Goal: Task Accomplishment & Management: Complete application form

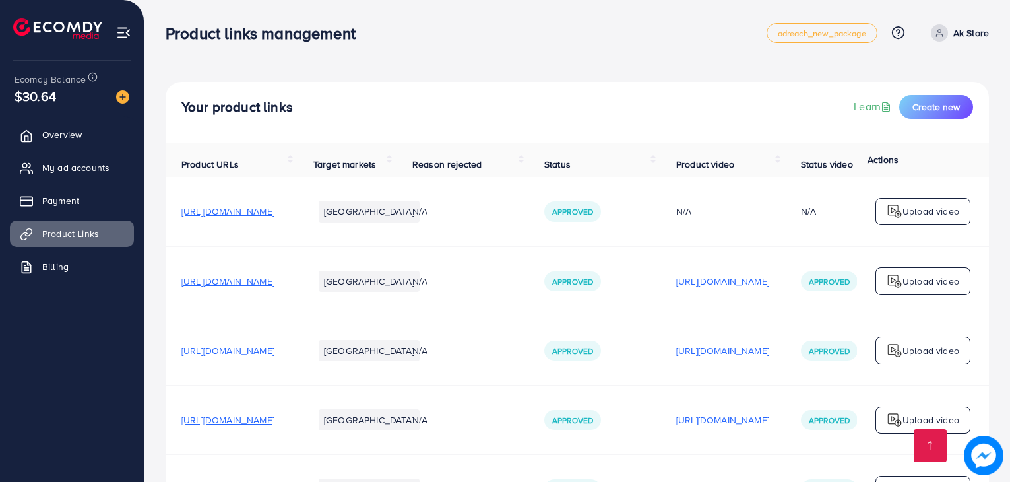
scroll to position [471, 0]
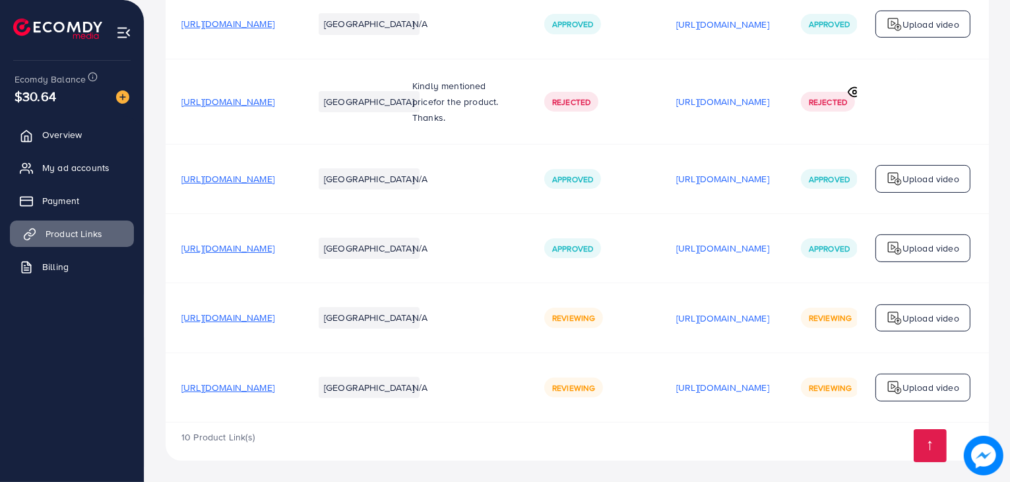
click at [71, 238] on span "Product Links" at bounding box center [74, 233] width 57 height 13
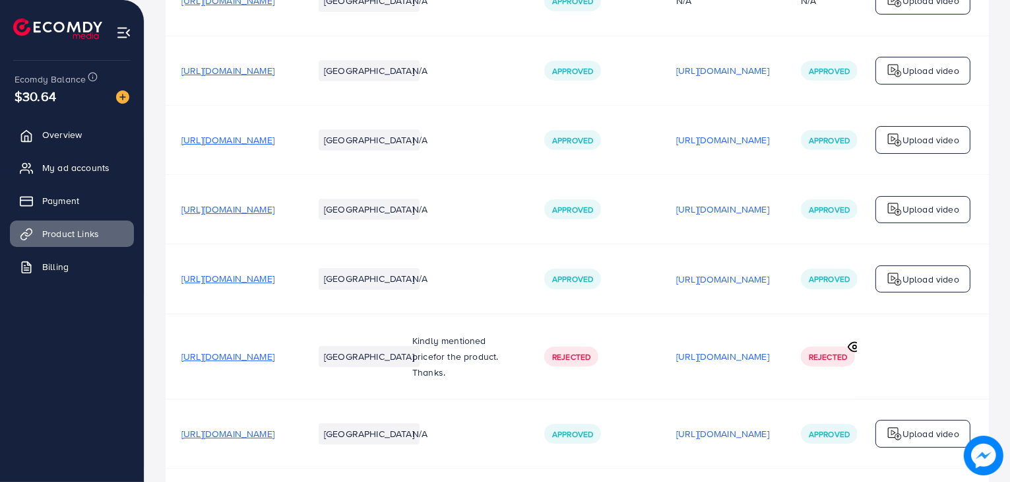
scroll to position [0, 0]
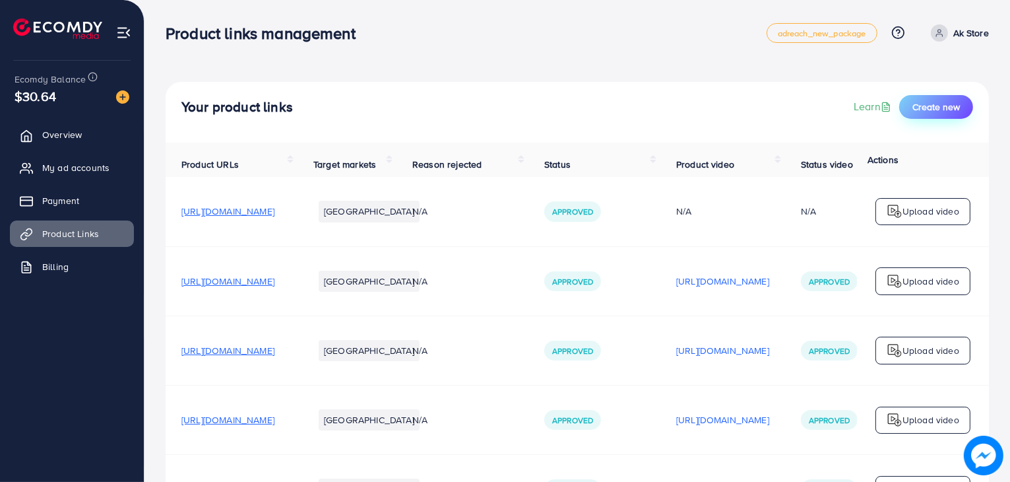
click at [926, 102] on span "Create new" at bounding box center [937, 106] width 48 height 13
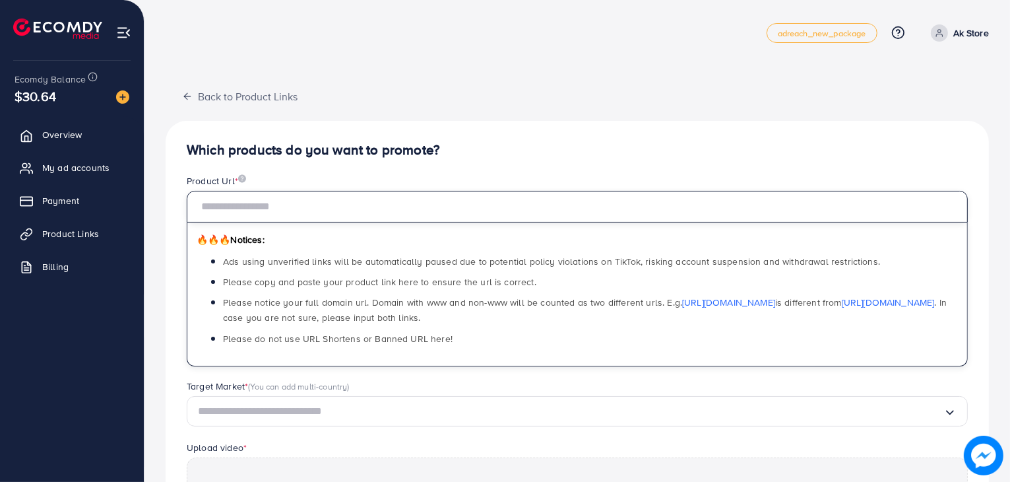
click at [358, 212] on input "text" at bounding box center [577, 207] width 781 height 32
paste input "**********"
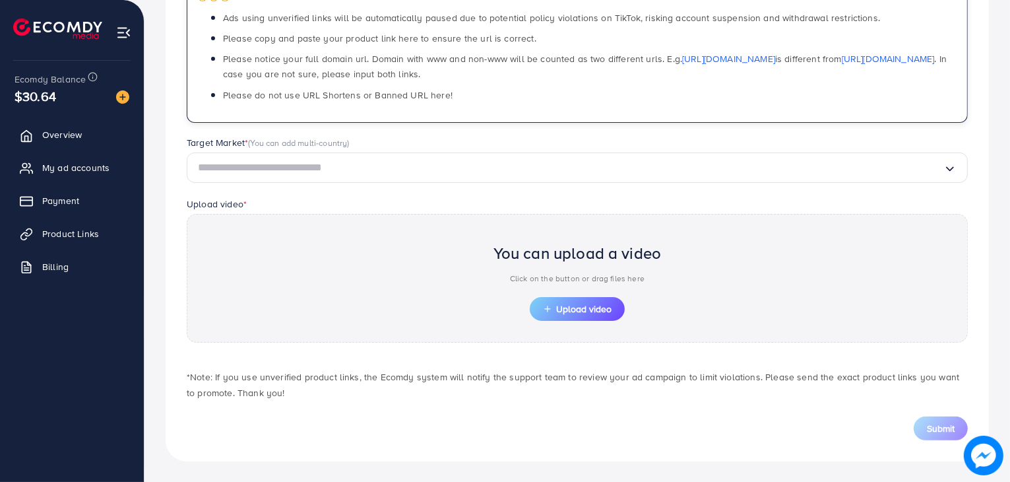
scroll to position [241, 0]
type input "**********"
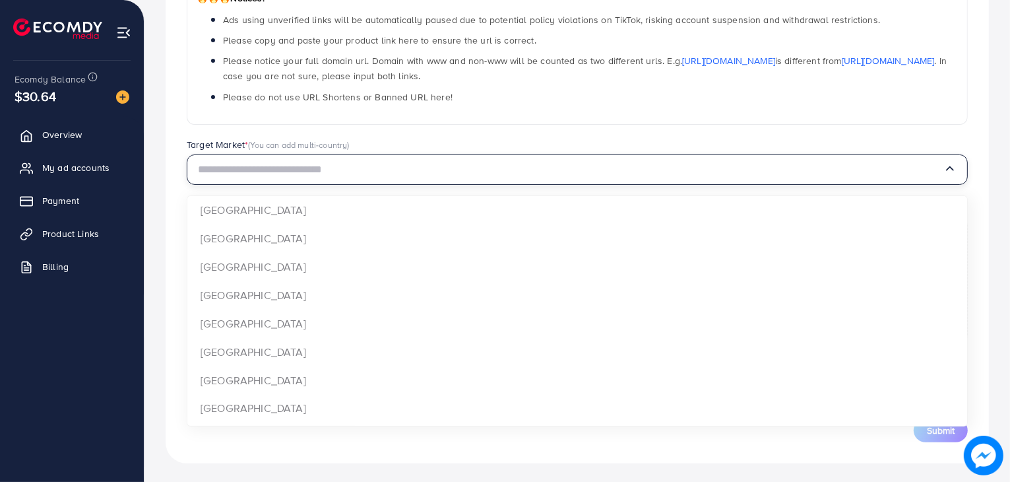
click at [368, 172] on input "Search for option" at bounding box center [571, 170] width 746 height 20
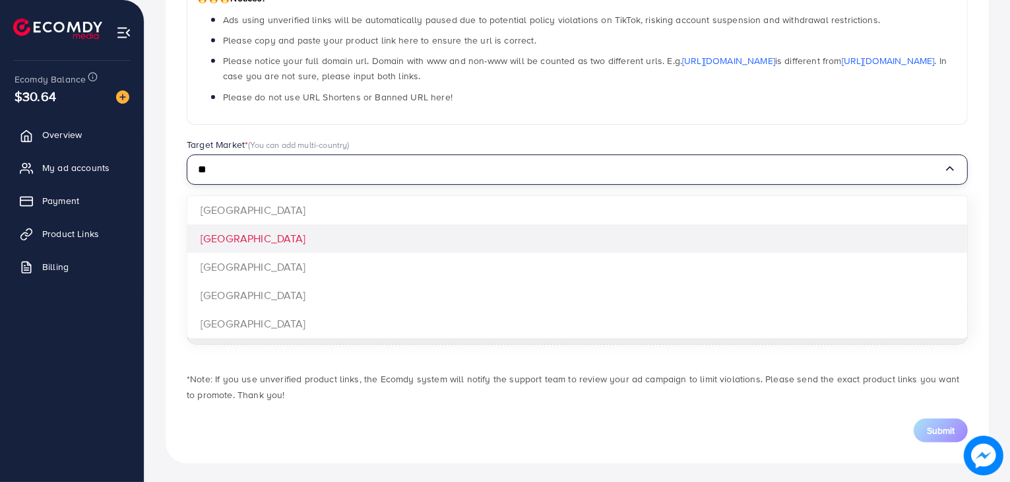
type input "**"
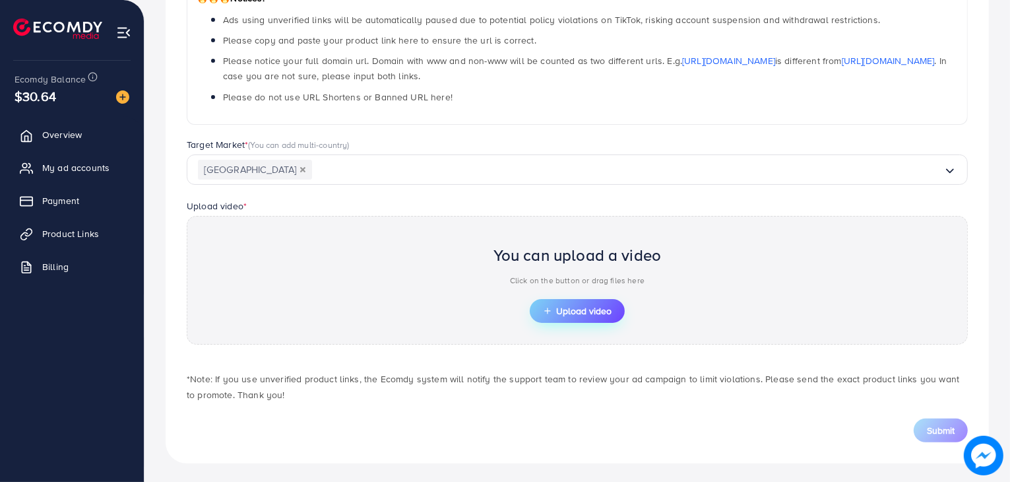
click at [556, 317] on button "Upload video" at bounding box center [577, 311] width 95 height 24
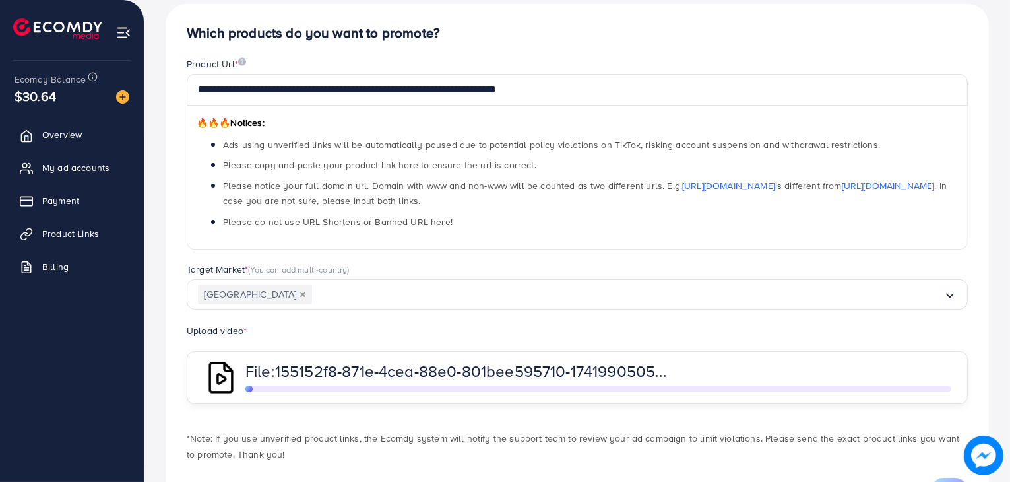
scroll to position [180, 0]
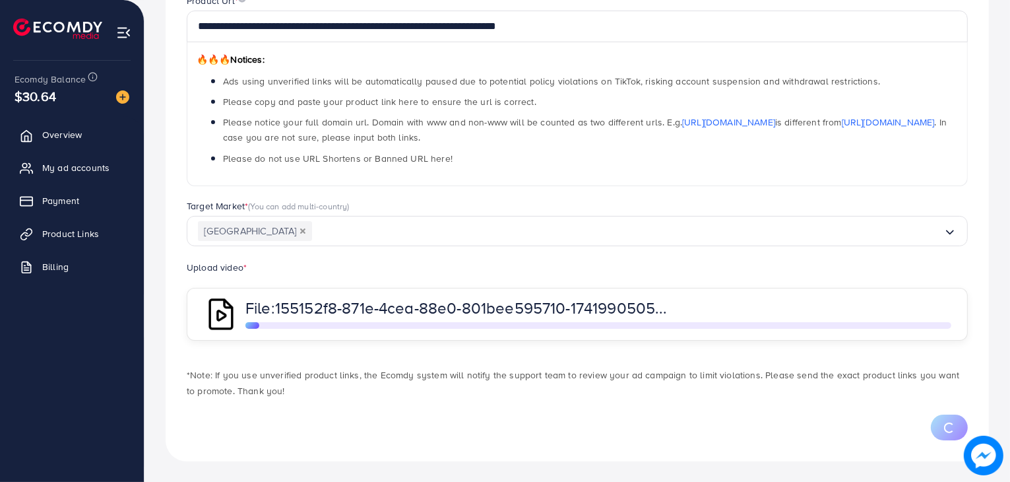
click at [555, 368] on p "*Note: If you use unverified product links, the Ecomdy system will notify the s…" at bounding box center [577, 383] width 781 height 32
drag, startPoint x: 1013, startPoint y: 332, endPoint x: 765, endPoint y: 415, distance: 261.7
click at [765, 415] on div at bounding box center [577, 427] width 781 height 26
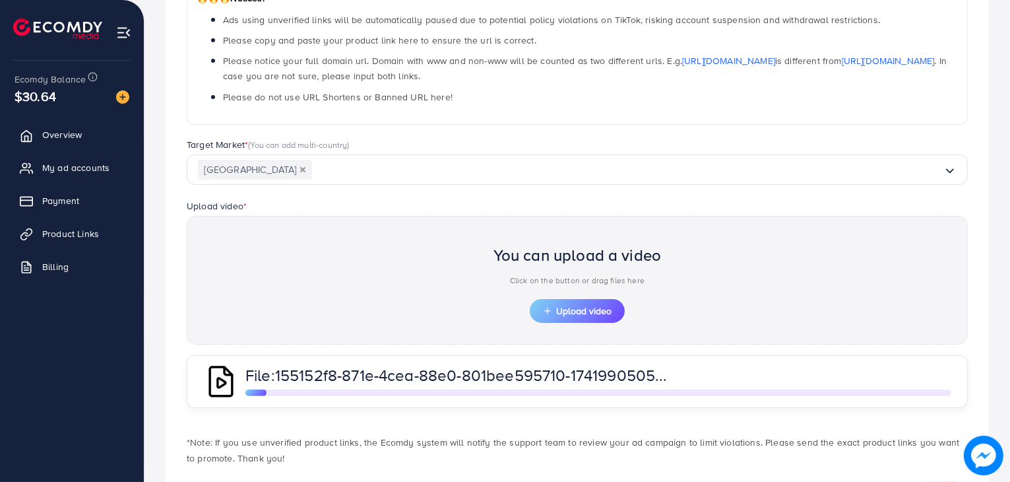
click at [707, 193] on div "Target Market * (You can add multi-country) [GEOGRAPHIC_DATA] Loading..." at bounding box center [577, 168] width 802 height 61
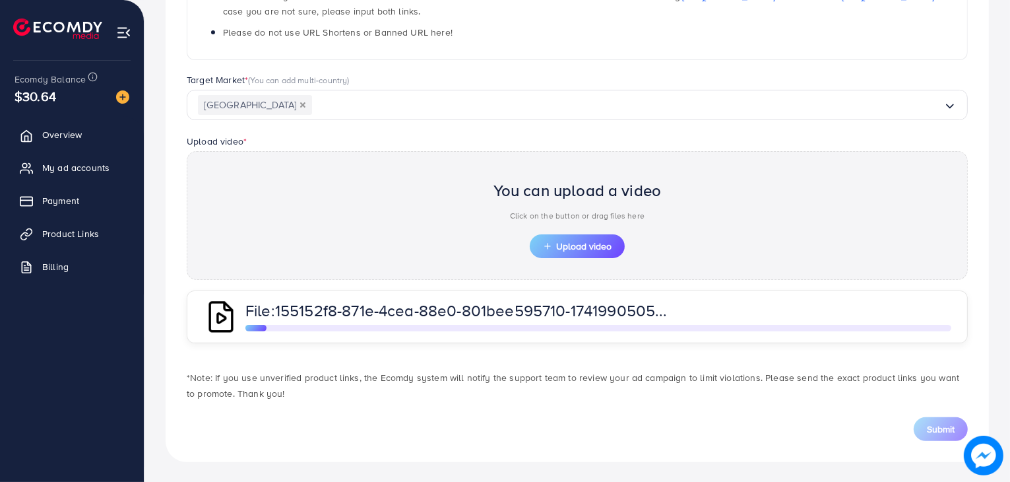
click at [215, 319] on img at bounding box center [221, 317] width 36 height 36
click at [657, 331] on div "File: 155152f8-871e-4cea-88e0-801bee595710-1741990505623.mp4" at bounding box center [577, 316] width 781 height 53
drag, startPoint x: 657, startPoint y: 331, endPoint x: 839, endPoint y: 329, distance: 182.1
click at [839, 329] on div "File: 155152f8-871e-4cea-88e0-801bee595710-1741990505623.mp4" at bounding box center [577, 316] width 781 height 53
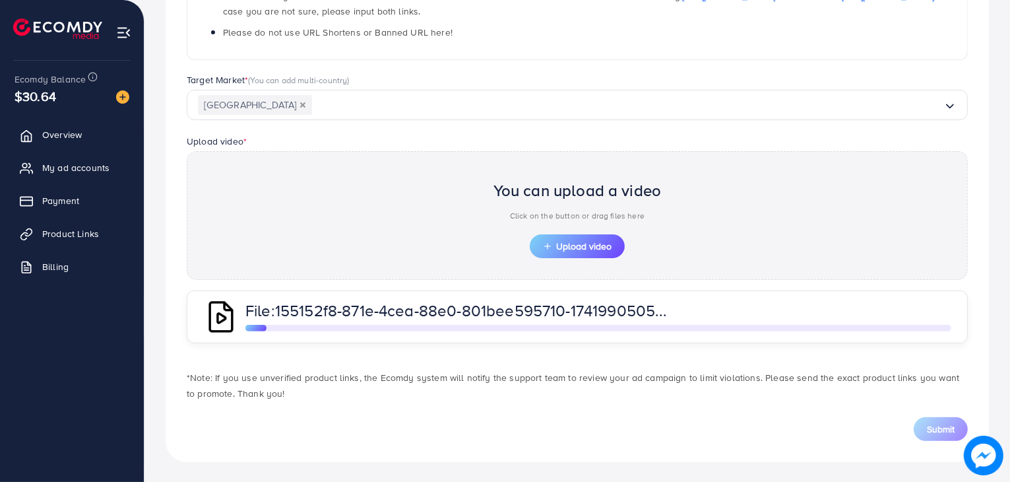
click at [839, 329] on div at bounding box center [598, 328] width 706 height 7
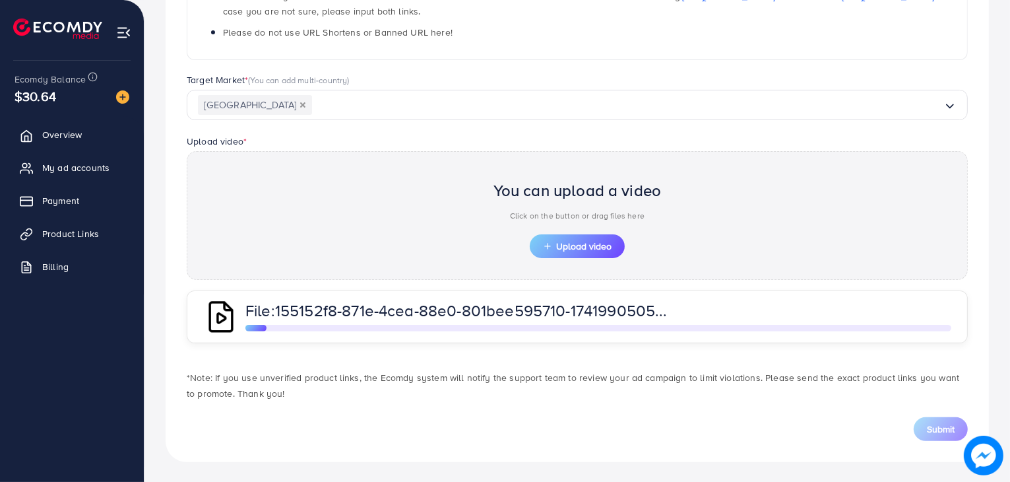
click at [226, 320] on img at bounding box center [221, 317] width 36 height 36
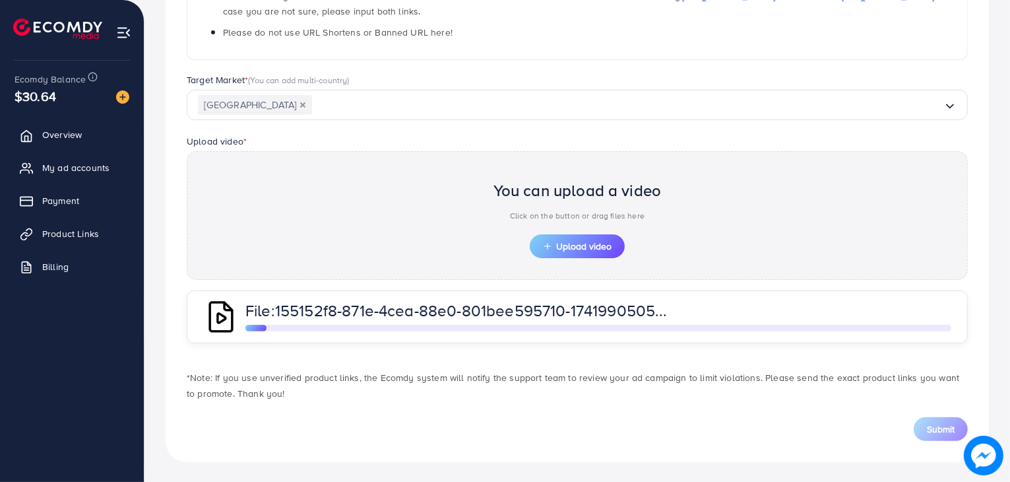
click at [226, 320] on img at bounding box center [221, 317] width 36 height 36
drag, startPoint x: 226, startPoint y: 320, endPoint x: 539, endPoint y: 297, distance: 314.3
click at [539, 297] on div "File: 155152f8-871e-4cea-88e0-801bee595710-1741990505623.mp4" at bounding box center [577, 316] width 781 height 53
click at [573, 249] on span "Upload video" at bounding box center [577, 245] width 69 height 9
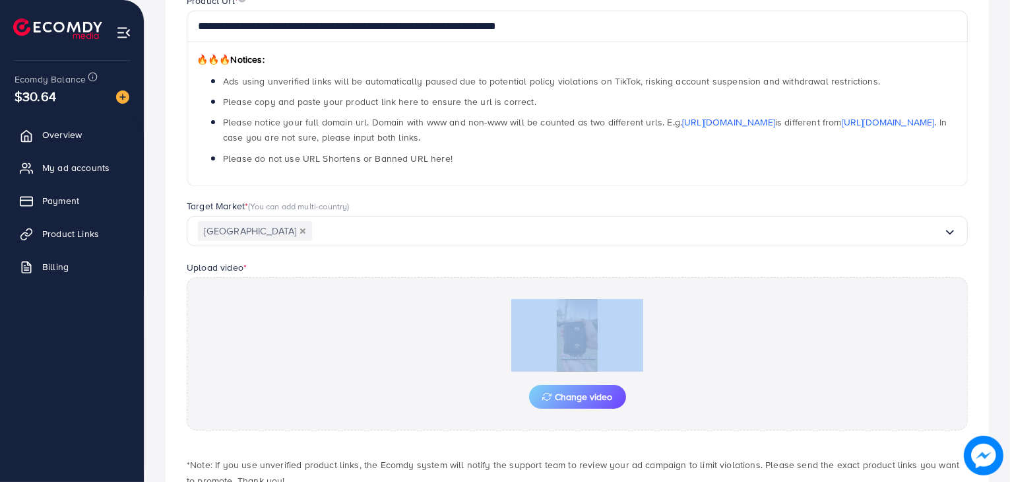
scroll to position [268, 0]
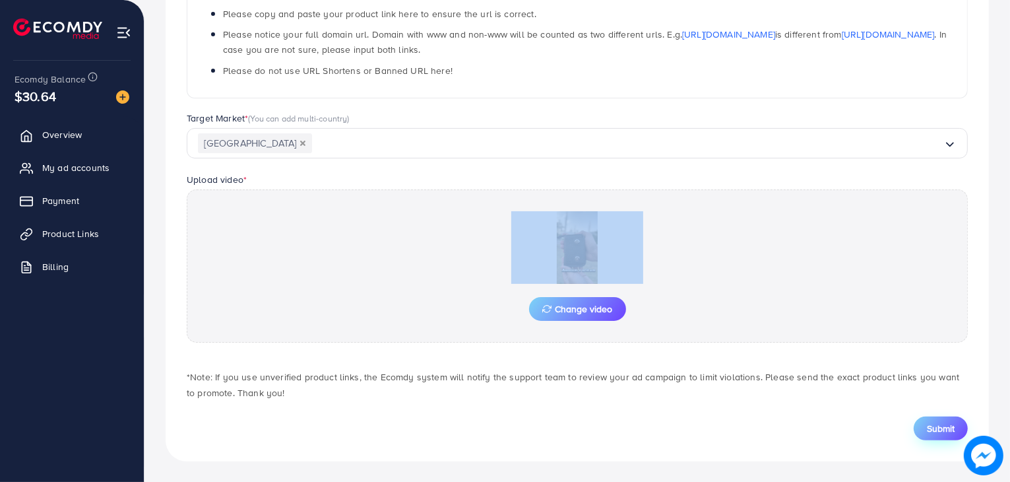
click at [934, 426] on span "Submit" at bounding box center [941, 428] width 28 height 13
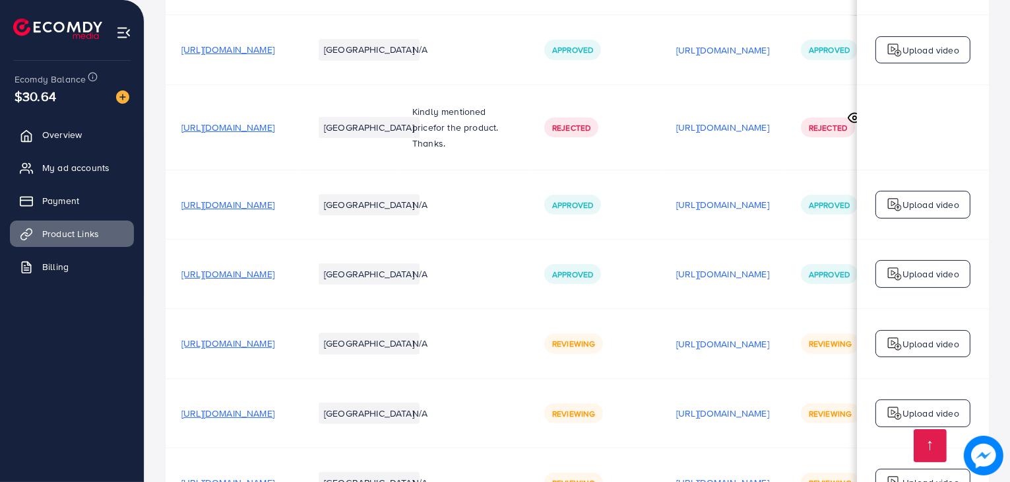
scroll to position [541, 0]
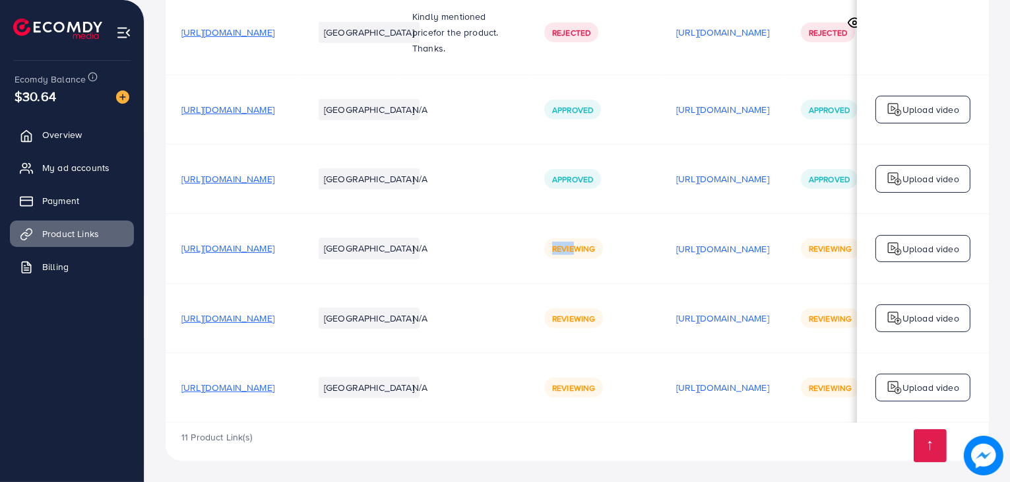
drag, startPoint x: 660, startPoint y: 240, endPoint x: 544, endPoint y: 241, distance: 116.1
click at [544, 241] on tr "[URL][DOMAIN_NAME] Pakistan N/A Reviewing [URL][DOMAIN_NAME] Reviewing Upload v…" at bounding box center [608, 248] width 884 height 69
click at [513, 241] on div "N/A" at bounding box center [462, 247] width 100 height 13
drag, startPoint x: 723, startPoint y: 233, endPoint x: 552, endPoint y: 244, distance: 171.9
click at [552, 244] on tr "[URL][DOMAIN_NAME] Pakistan N/A Reviewing [URL][DOMAIN_NAME] Reviewing Upload v…" at bounding box center [608, 248] width 884 height 69
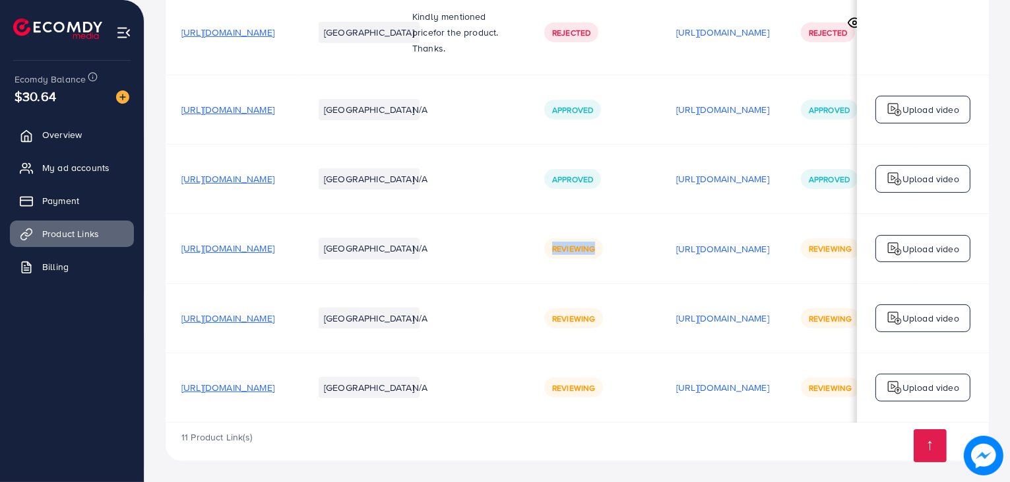
click at [513, 244] on div "N/A" at bounding box center [462, 247] width 100 height 13
